Goal: Obtain resource: Obtain resource

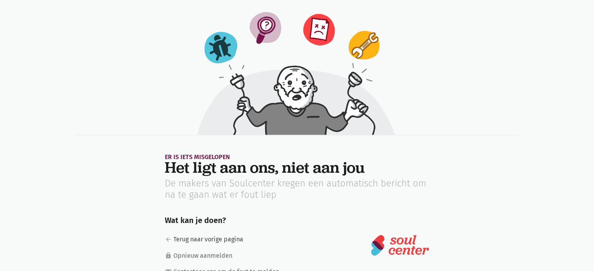
click at [206, 241] on link "arrow_back Terug naar vorige pagina" at bounding box center [226, 240] width 122 height 10
click at [188, 256] on link "lock Opnieuw aanmelden" at bounding box center [226, 256] width 122 height 10
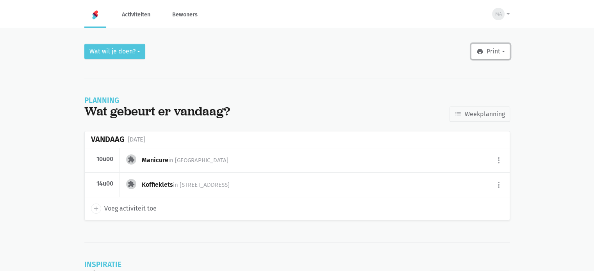
click at [501, 51] on button "print Print" at bounding box center [490, 52] width 39 height 16
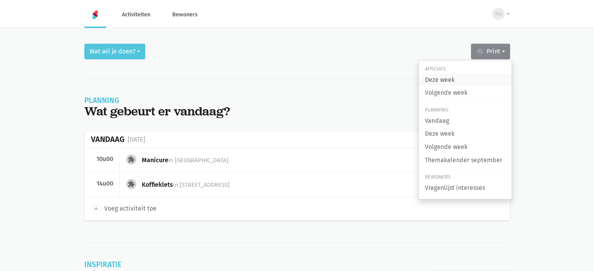
click at [442, 82] on link "Deze week" at bounding box center [465, 79] width 93 height 13
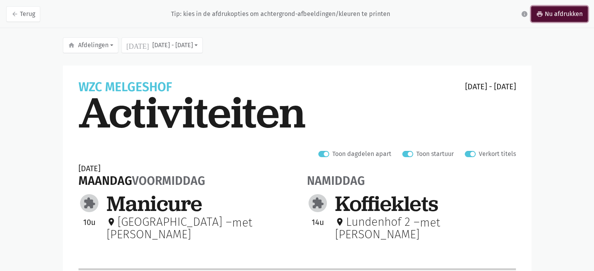
click at [556, 14] on link "print Nu afdrukken" at bounding box center [559, 14] width 57 height 16
click at [562, 14] on link "print Nu afdrukken" at bounding box center [559, 14] width 57 height 16
click at [558, 15] on link "print Nu afdrukken" at bounding box center [559, 14] width 57 height 16
